Goal: Find specific page/section: Find specific page/section

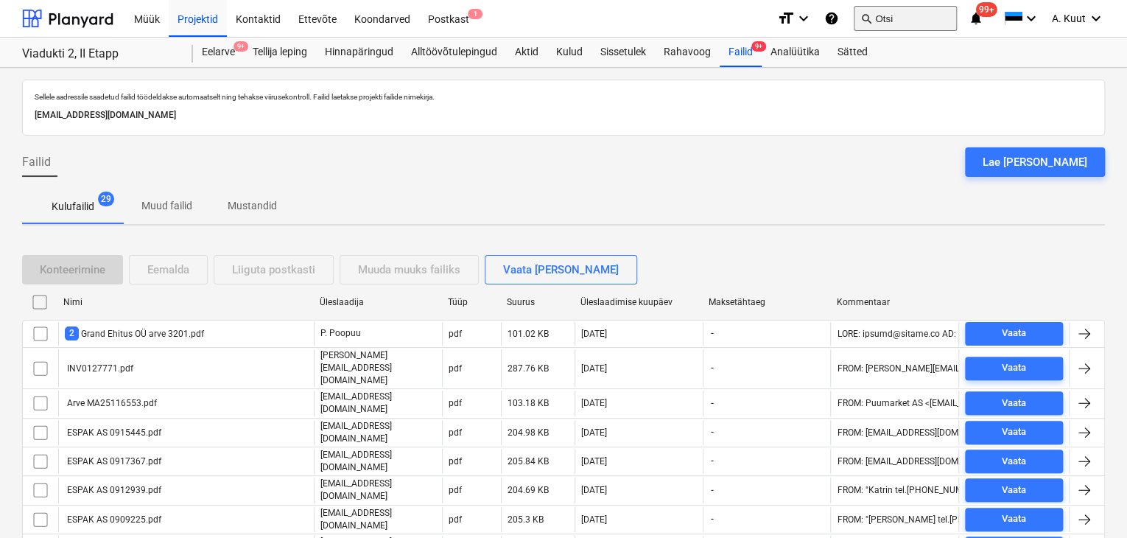
click at [907, 14] on button "search Otsi" at bounding box center [904, 18] width 103 height 25
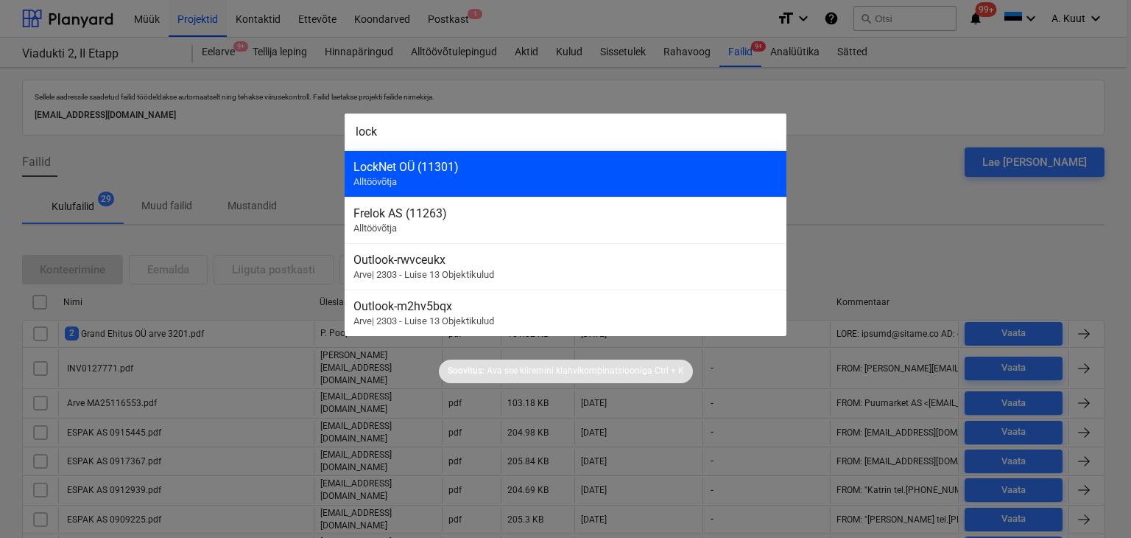
type input "lock"
click at [386, 166] on div "LockNet OÜ (11301)" at bounding box center [565, 167] width 424 height 14
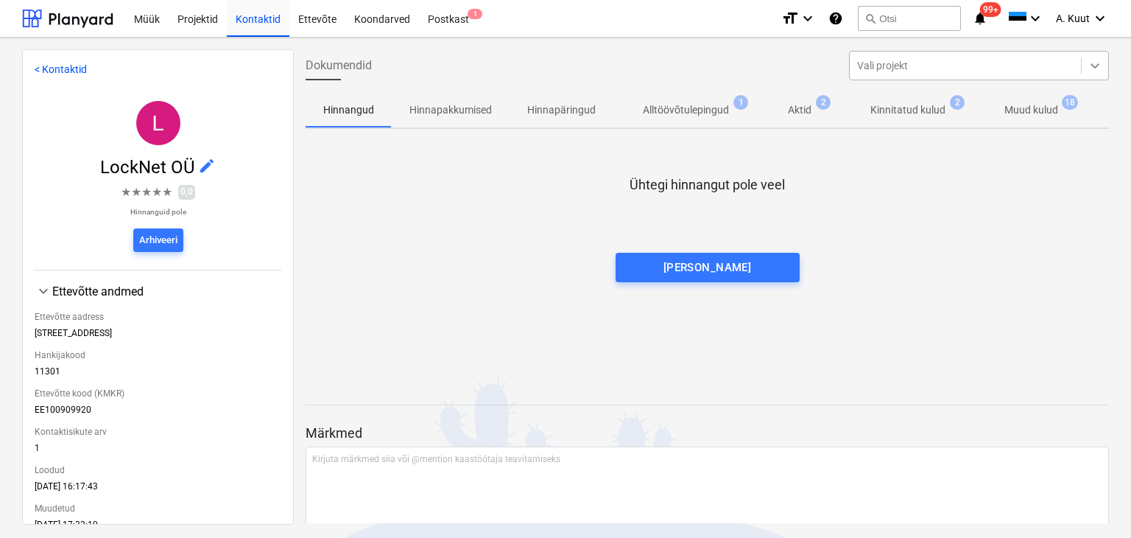
click at [1094, 68] on icon at bounding box center [1095, 65] width 15 height 15
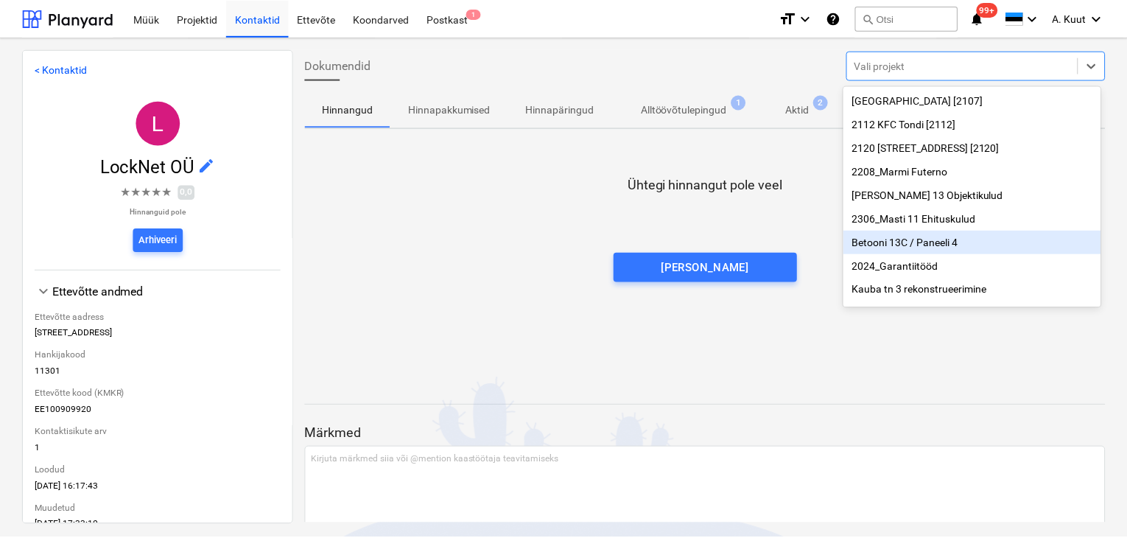
scroll to position [27, 0]
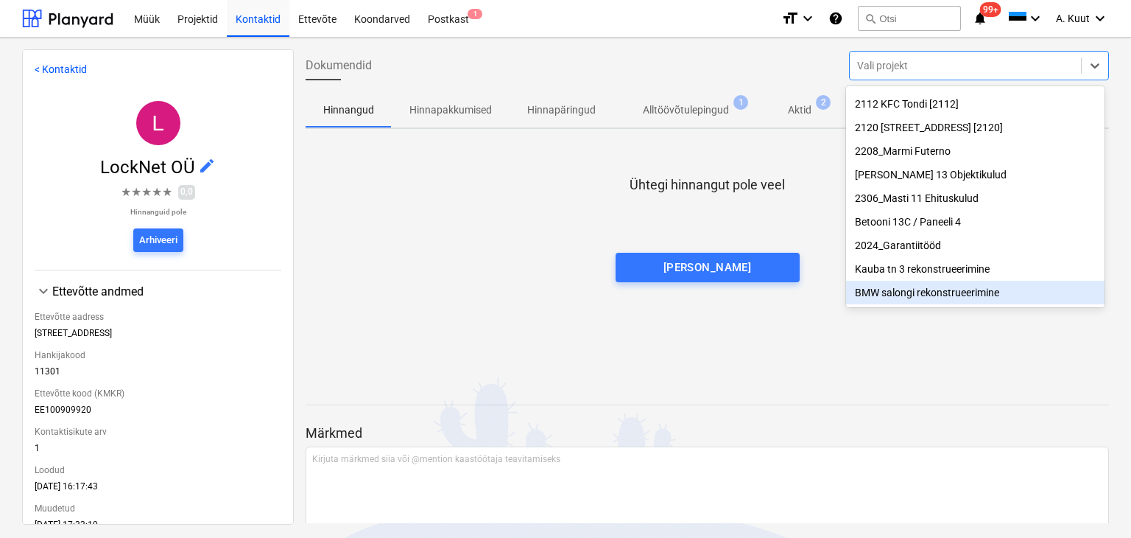
click at [914, 292] on div "BMW salongi rekonstrueerimine" at bounding box center [975, 293] width 258 height 24
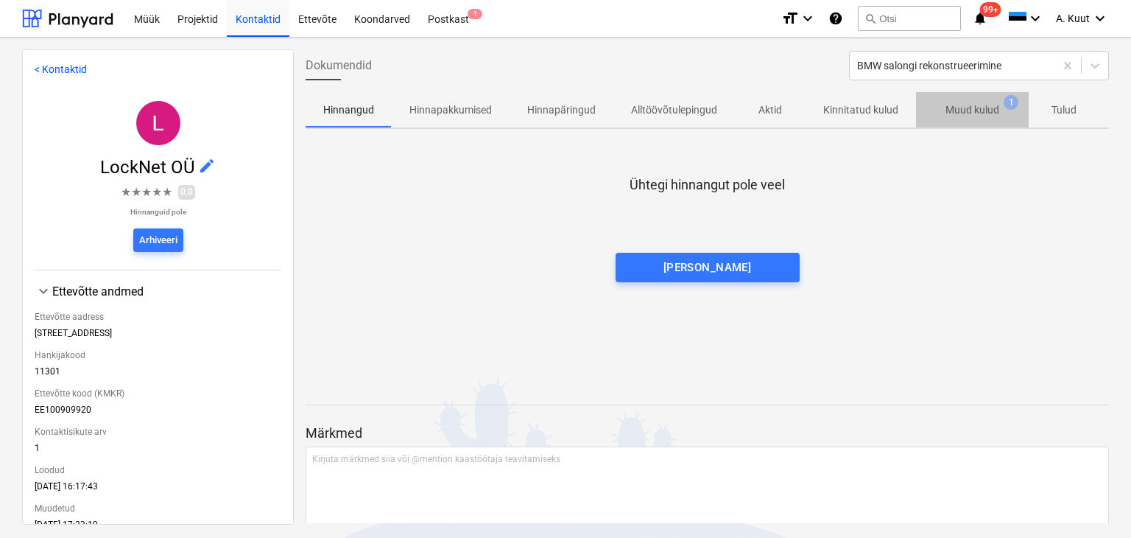
click at [979, 116] on p "Muud kulud" at bounding box center [973, 109] width 54 height 15
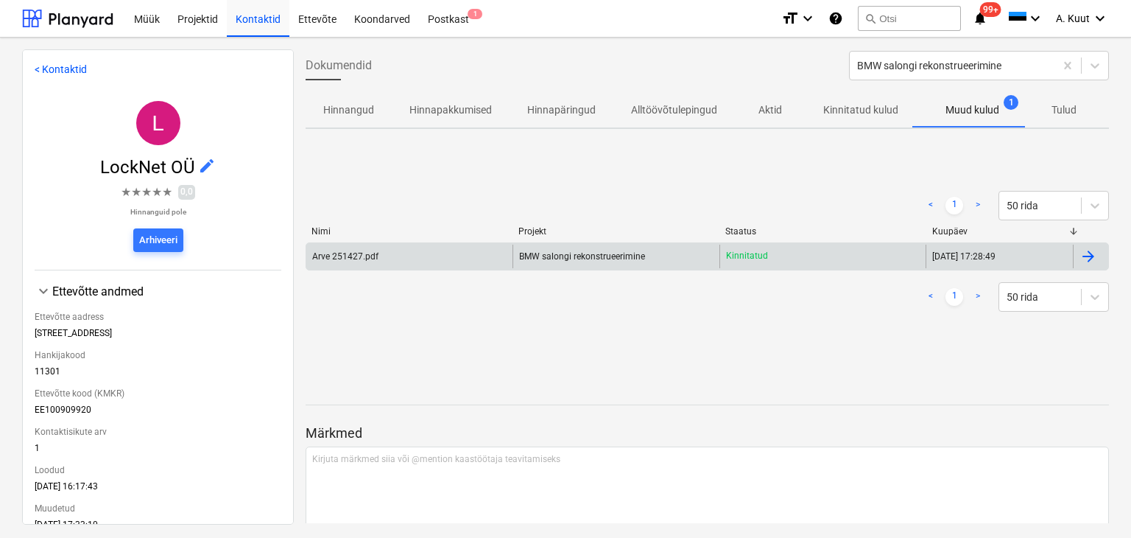
click at [364, 258] on div "Arve 251427.pdf" at bounding box center [345, 256] width 66 height 10
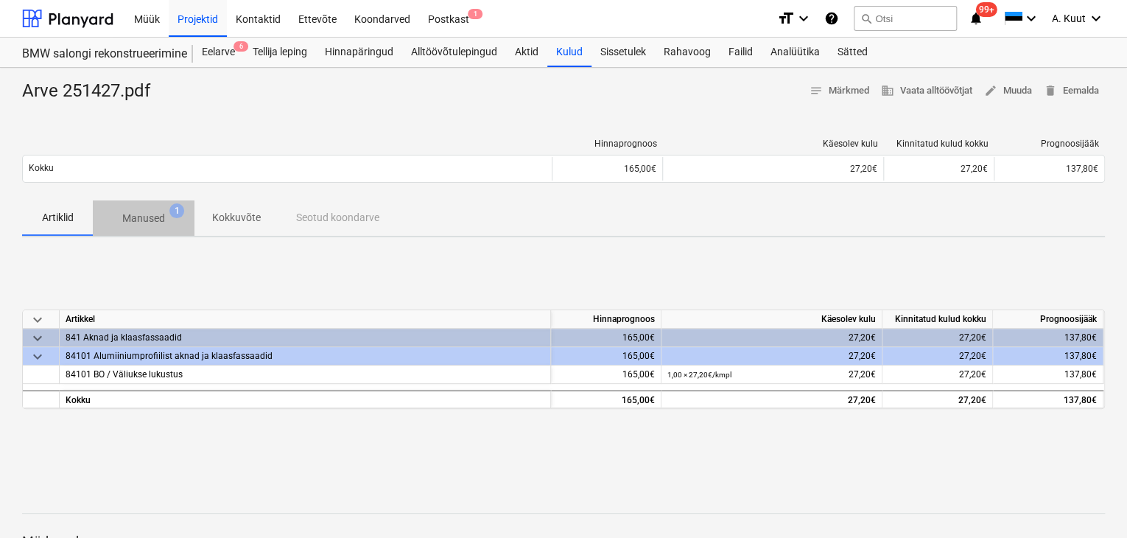
click at [154, 219] on p "Manused" at bounding box center [143, 218] width 43 height 15
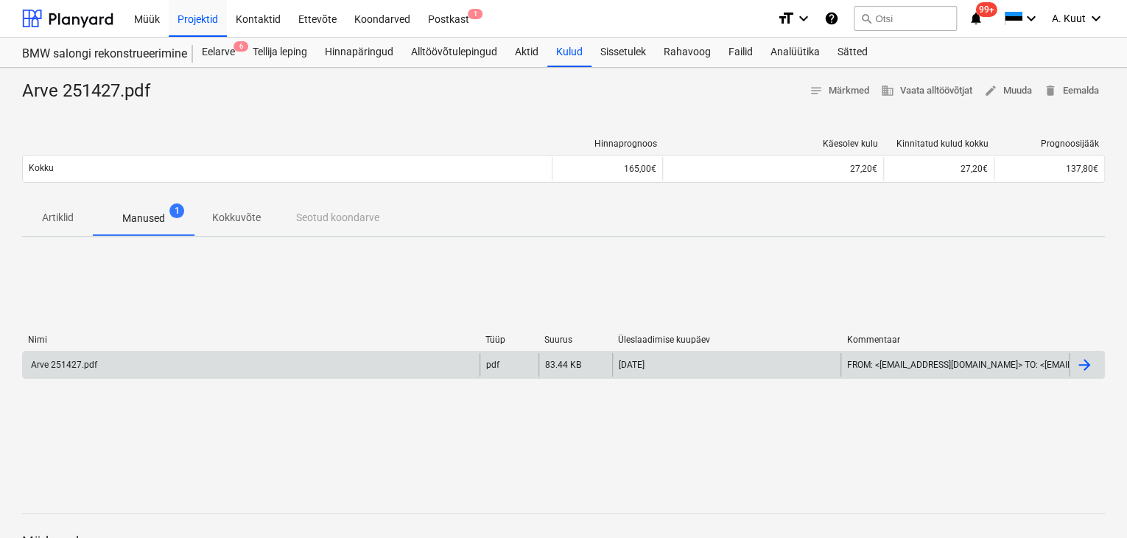
click at [116, 365] on div "Arve 251427.pdf" at bounding box center [251, 365] width 457 height 24
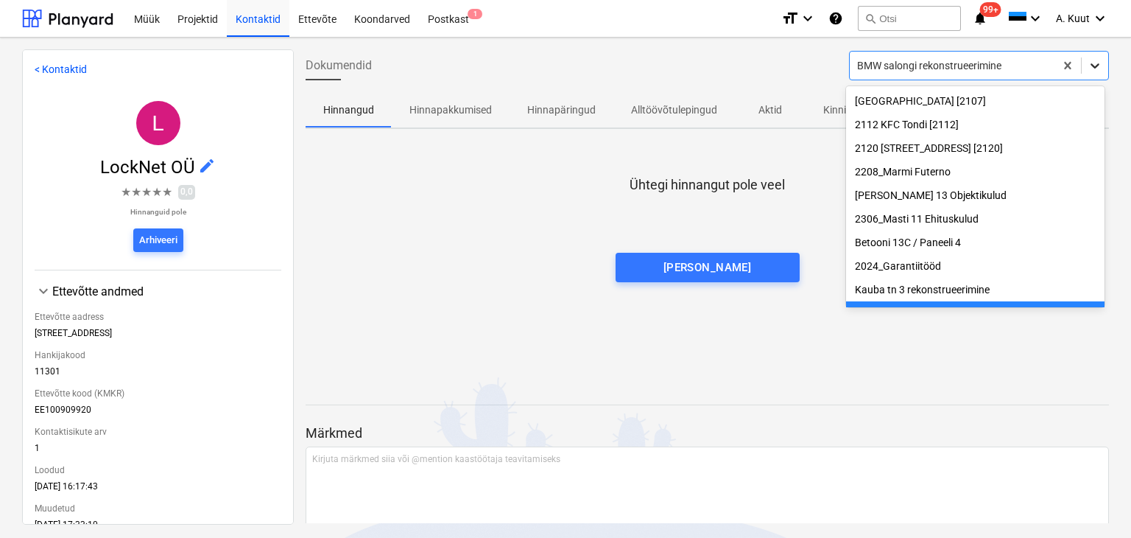
click at [1095, 68] on icon at bounding box center [1095, 65] width 15 height 15
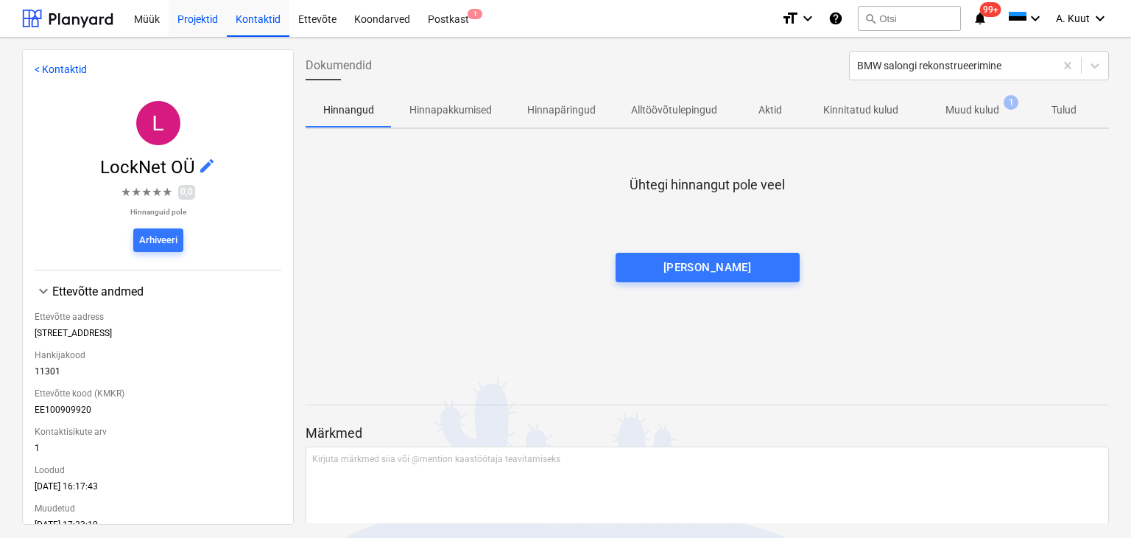
click at [202, 13] on div "Projektid" at bounding box center [198, 18] width 58 height 38
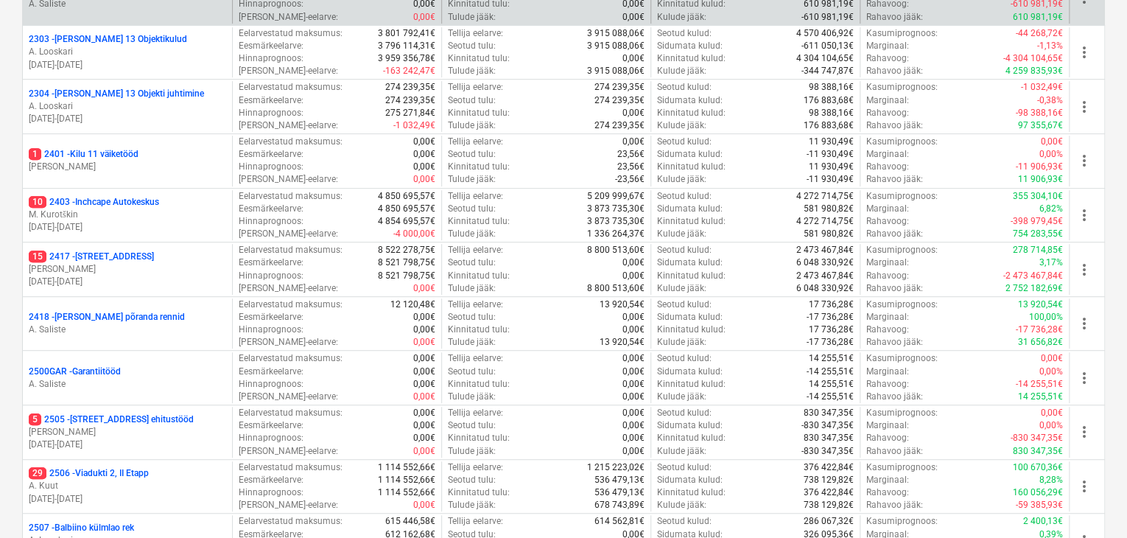
scroll to position [295, 0]
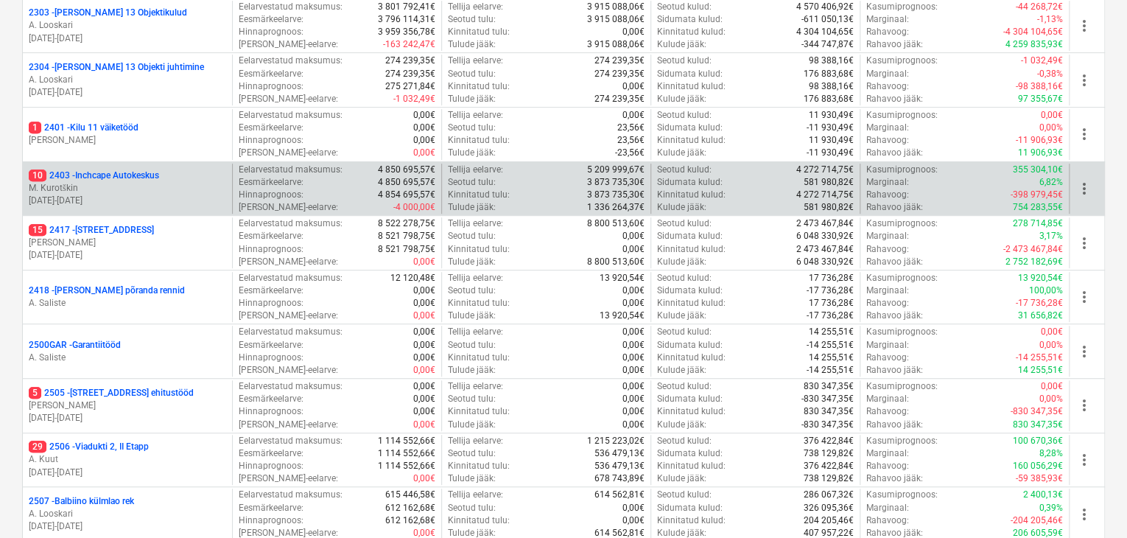
click at [113, 178] on p "10 2403 - Inchcape Autokeskus" at bounding box center [94, 175] width 130 height 13
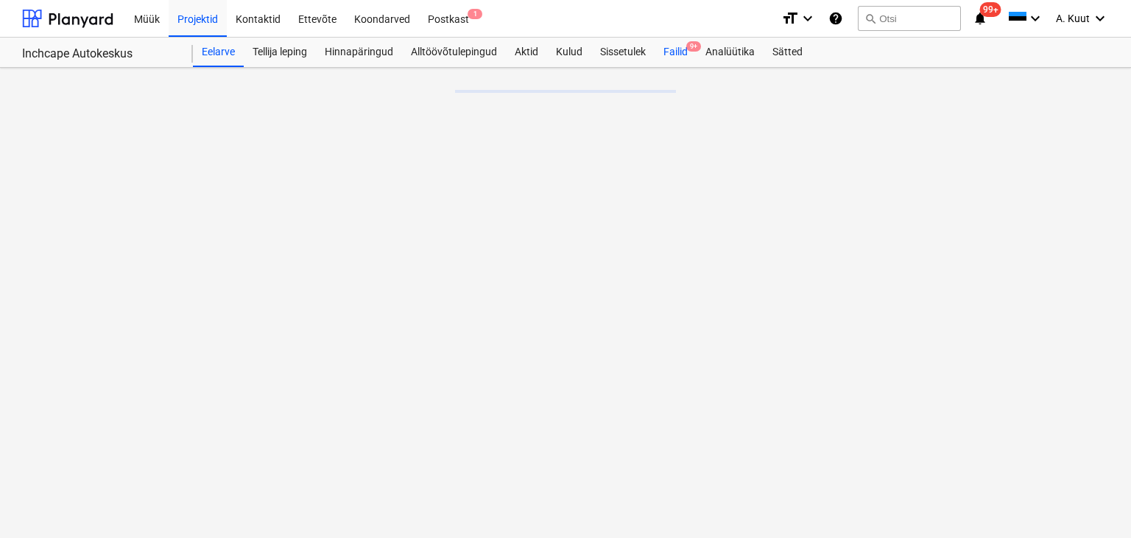
click at [683, 51] on div "Failid 9+" at bounding box center [676, 52] width 42 height 29
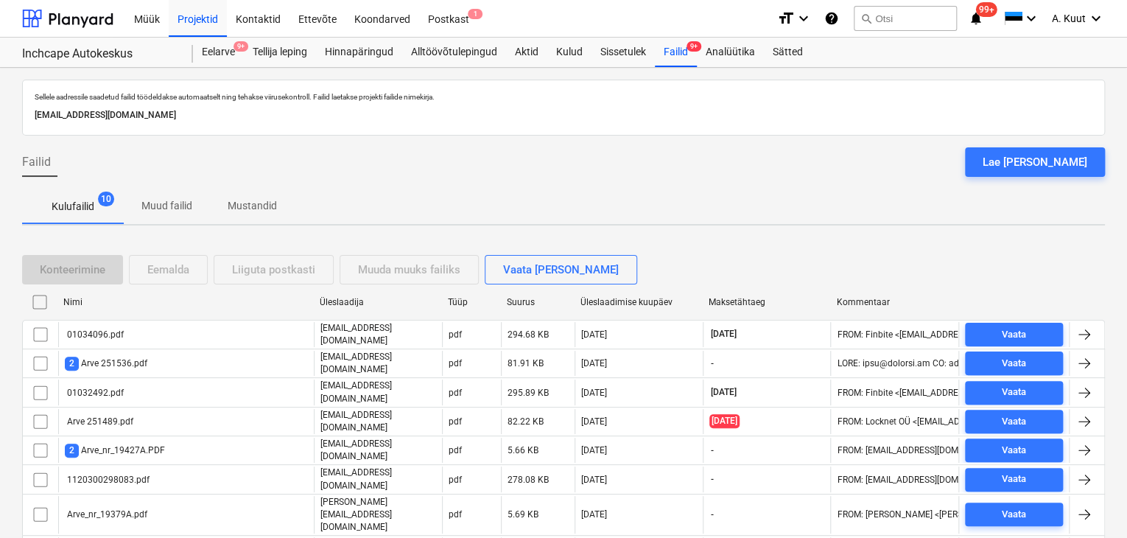
scroll to position [52, 0]
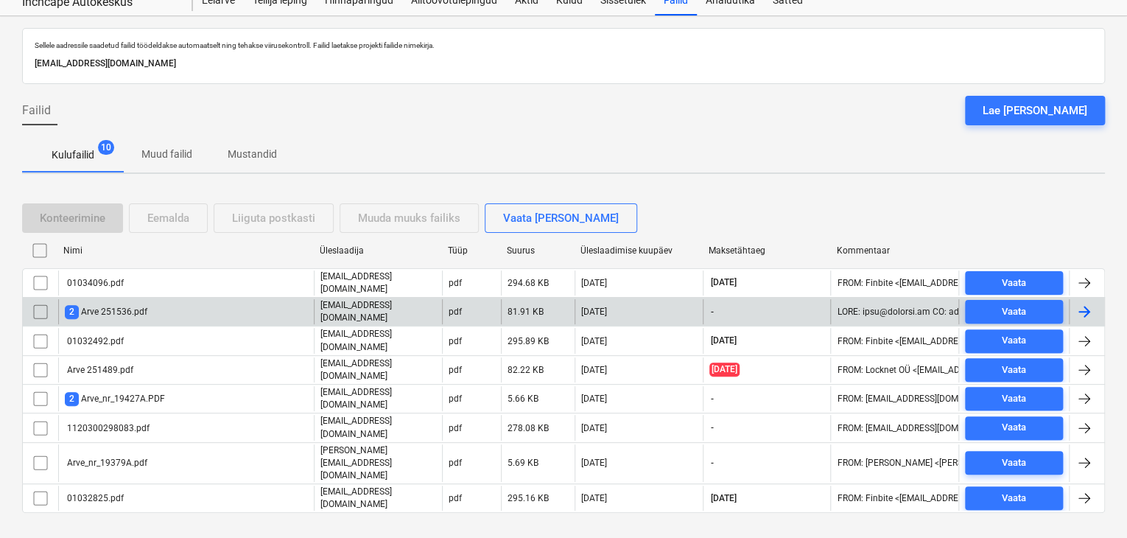
click at [103, 307] on div "2 Arve 251536.pdf" at bounding box center [106, 312] width 82 height 14
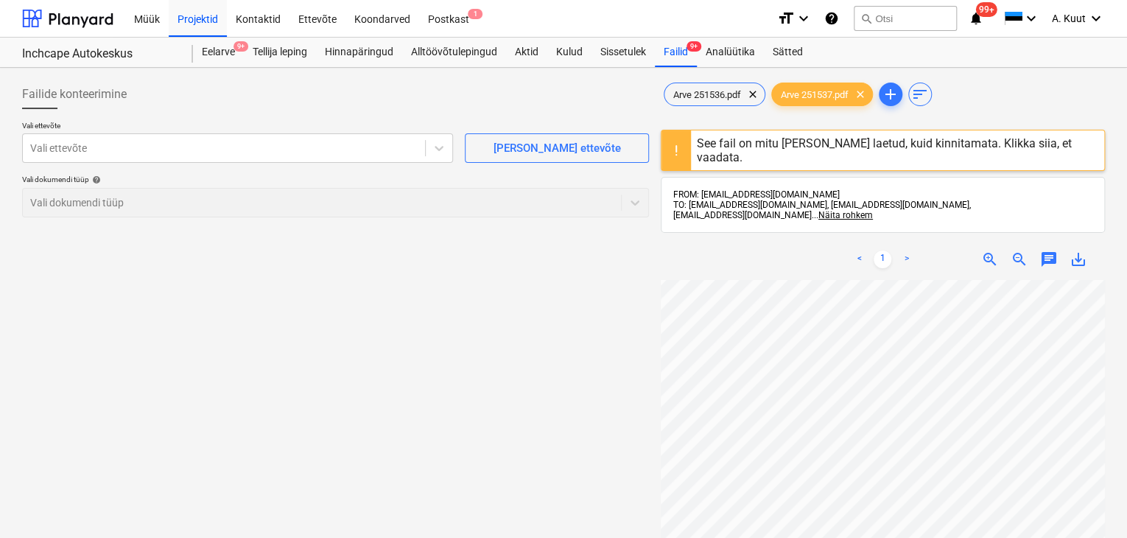
scroll to position [0, 111]
